Goal: Information Seeking & Learning: Learn about a topic

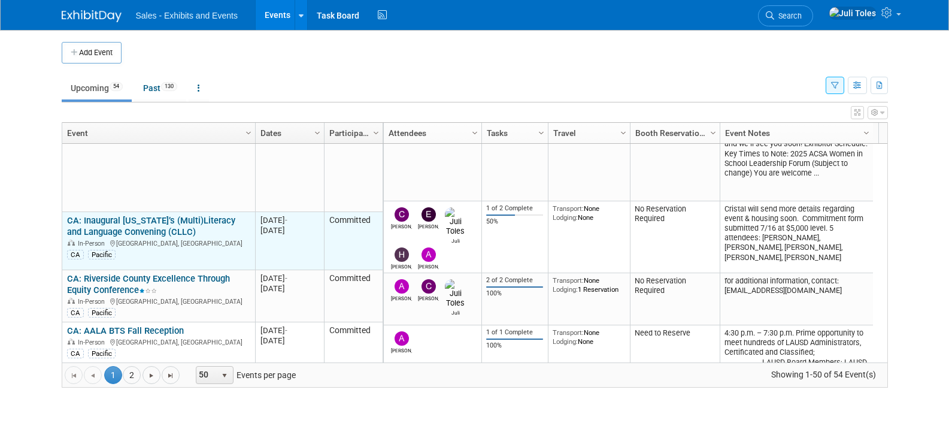
click at [127, 215] on link "CA: Inaugural [US_STATE]’s (Multi)Literacy and Language Convening (CLLC)" at bounding box center [151, 226] width 168 height 22
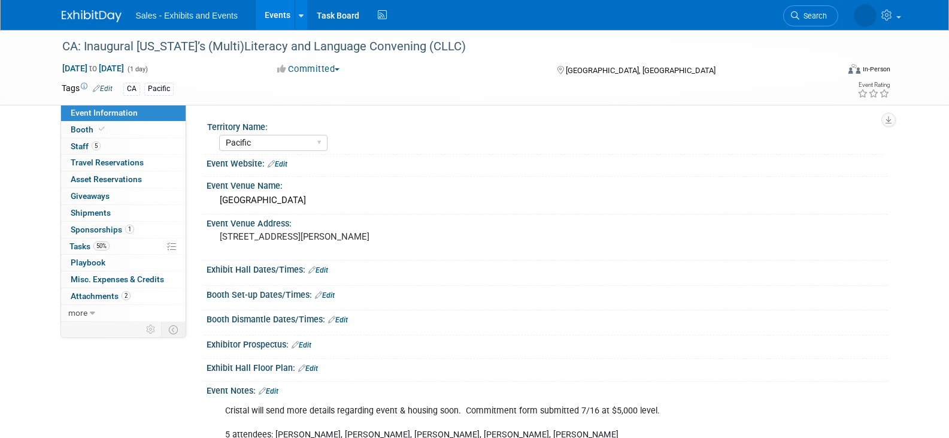
select select "Pacific"
click at [95, 297] on span "Attachments 2" at bounding box center [101, 296] width 60 height 10
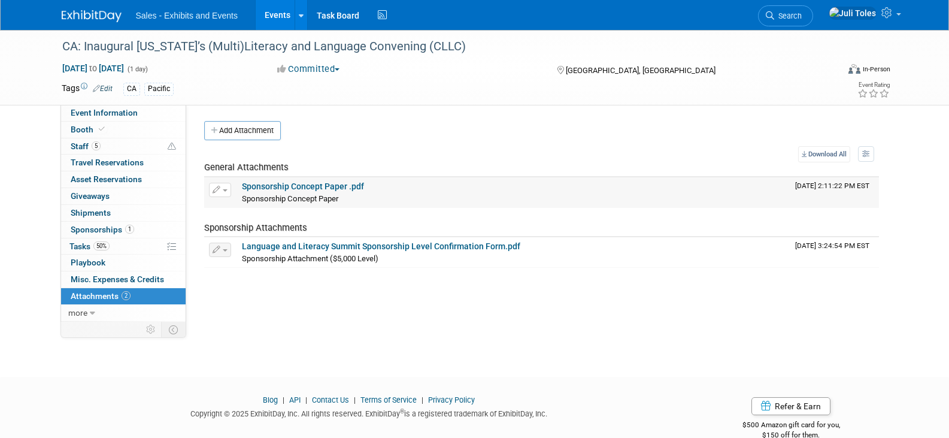
click at [280, 184] on link "Sponsorship Concept Paper .pdf" at bounding box center [303, 187] width 122 height 10
click at [294, 182] on link "Sponsorship Concept Paper .pdf" at bounding box center [303, 187] width 122 height 10
click at [92, 12] on img at bounding box center [92, 16] width 60 height 12
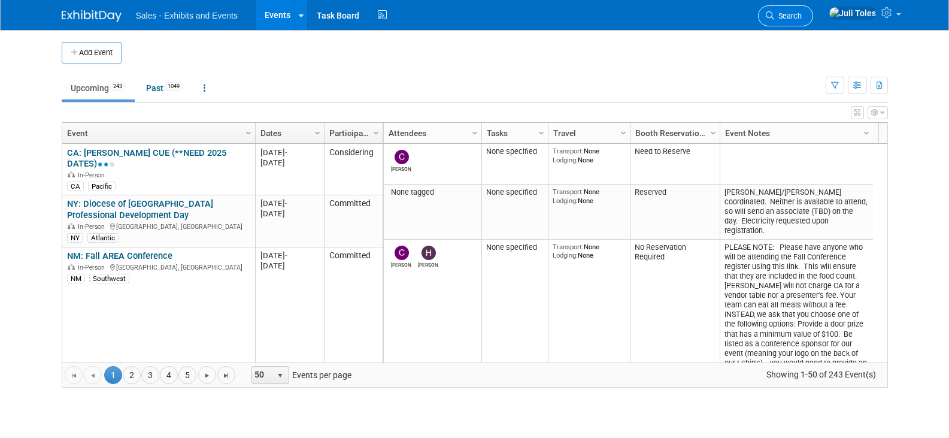
click at [802, 17] on span "Search" at bounding box center [789, 15] width 28 height 9
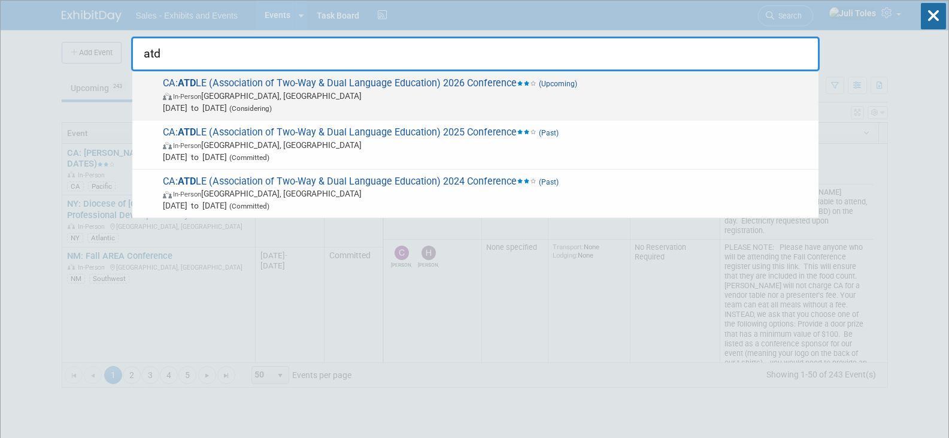
type input "atd"
click at [252, 77] on span "CA: ATD LE (Association of Two-Way & Dual Language Education) 2026 Conference (…" at bounding box center [486, 95] width 654 height 37
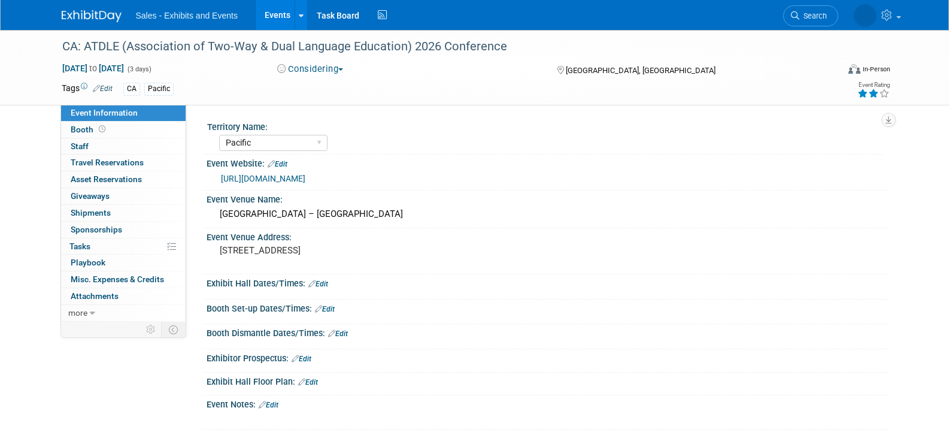
select select "Pacific"
click at [79, 13] on img at bounding box center [92, 16] width 60 height 12
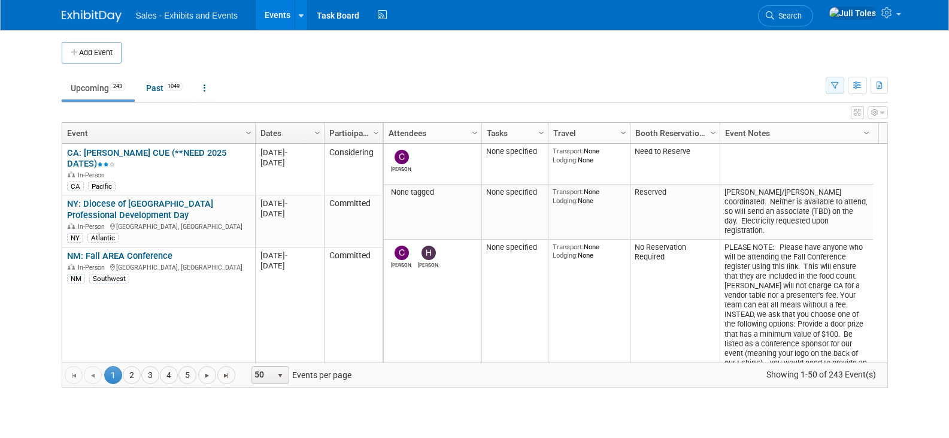
click at [834, 84] on icon "button" at bounding box center [835, 86] width 8 height 8
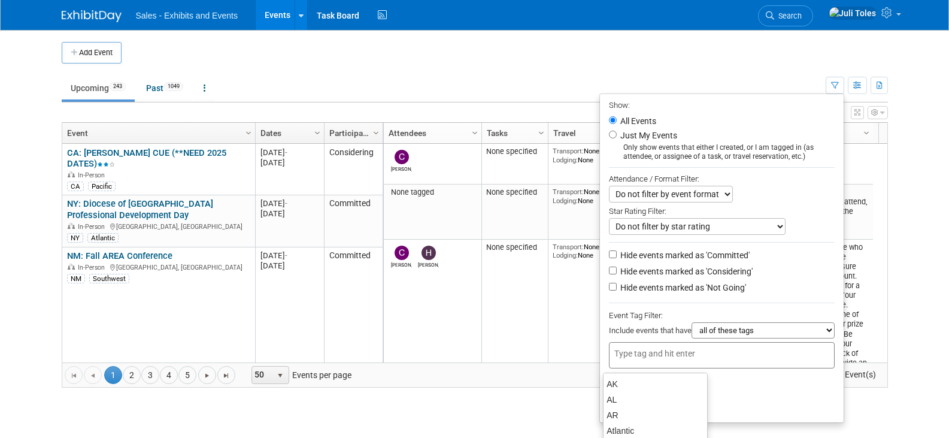
click at [713, 356] on div at bounding box center [722, 355] width 226 height 26
type input "ca"
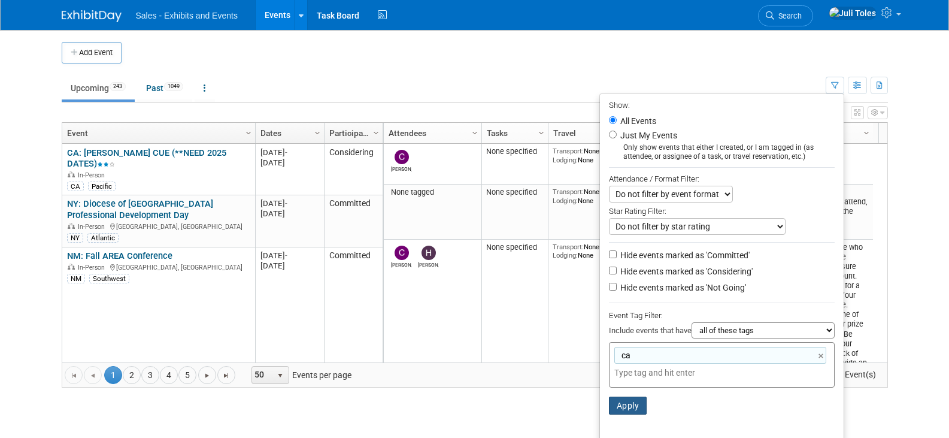
click at [630, 412] on button "Apply" at bounding box center [628, 406] width 38 height 18
